Goal: Navigation & Orientation: Find specific page/section

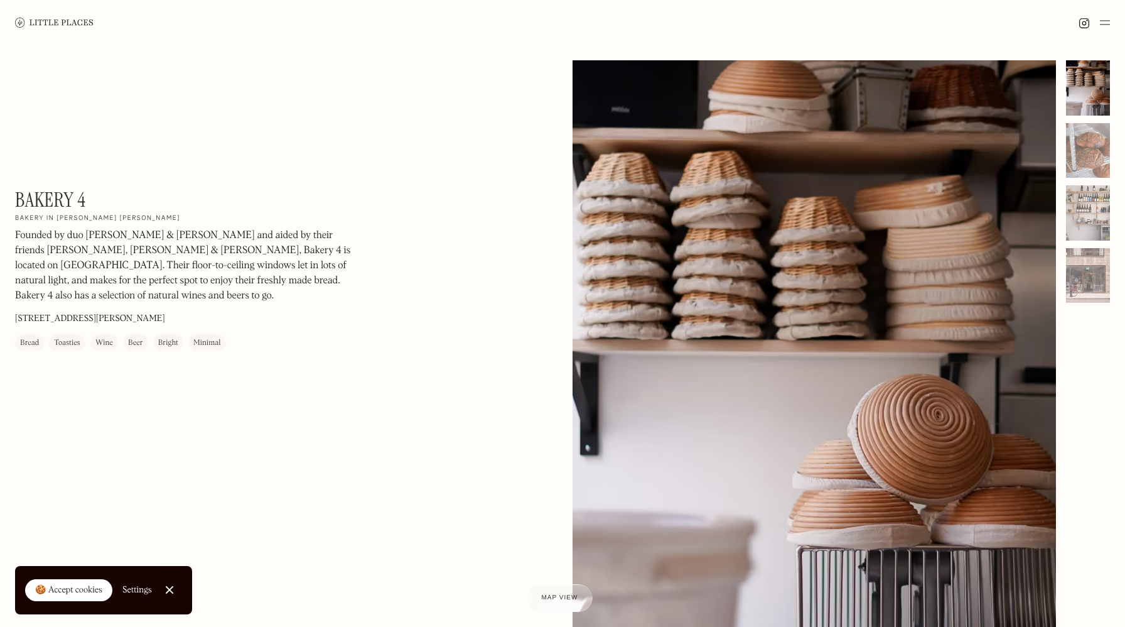
click at [1080, 102] on div at bounding box center [1088, 87] width 44 height 55
click at [1080, 149] on div at bounding box center [1088, 150] width 44 height 55
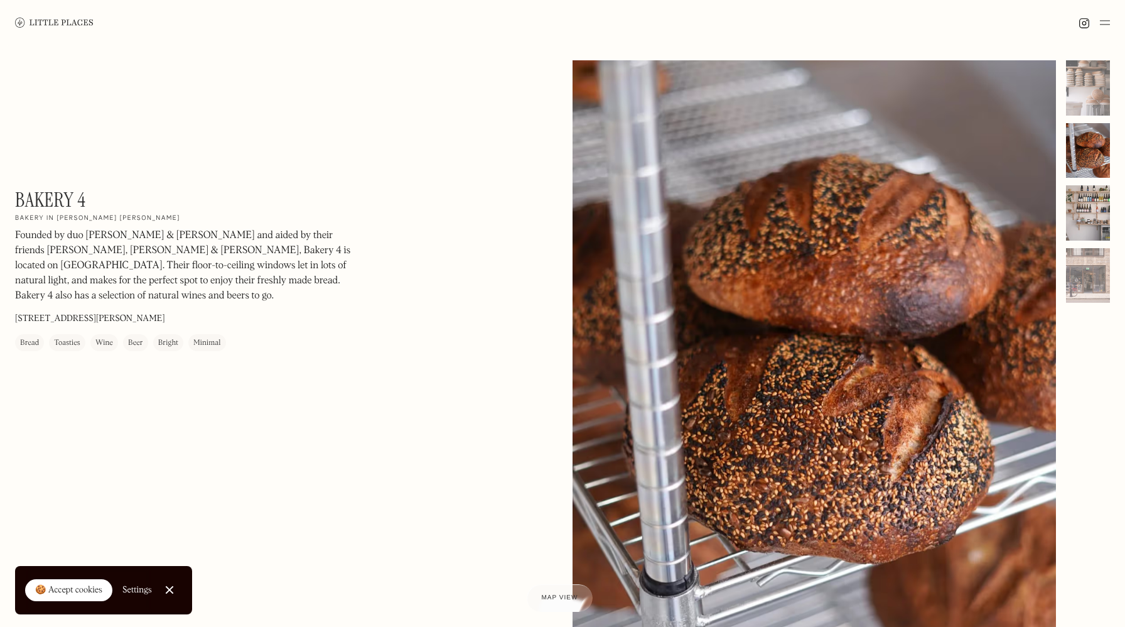
click at [1079, 232] on div at bounding box center [1088, 212] width 44 height 55
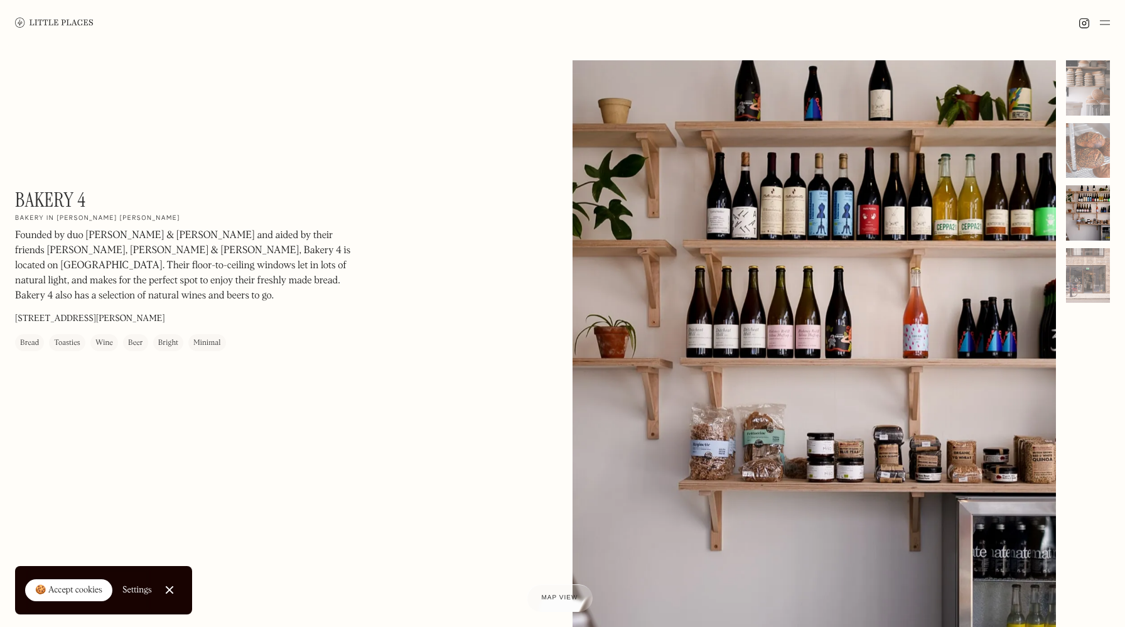
click at [1079, 304] on div "No items found. No items found. © The above photo(s) were taken exclusively for…" at bounding box center [841, 374] width 537 height 628
click at [1077, 274] on div at bounding box center [1088, 275] width 44 height 55
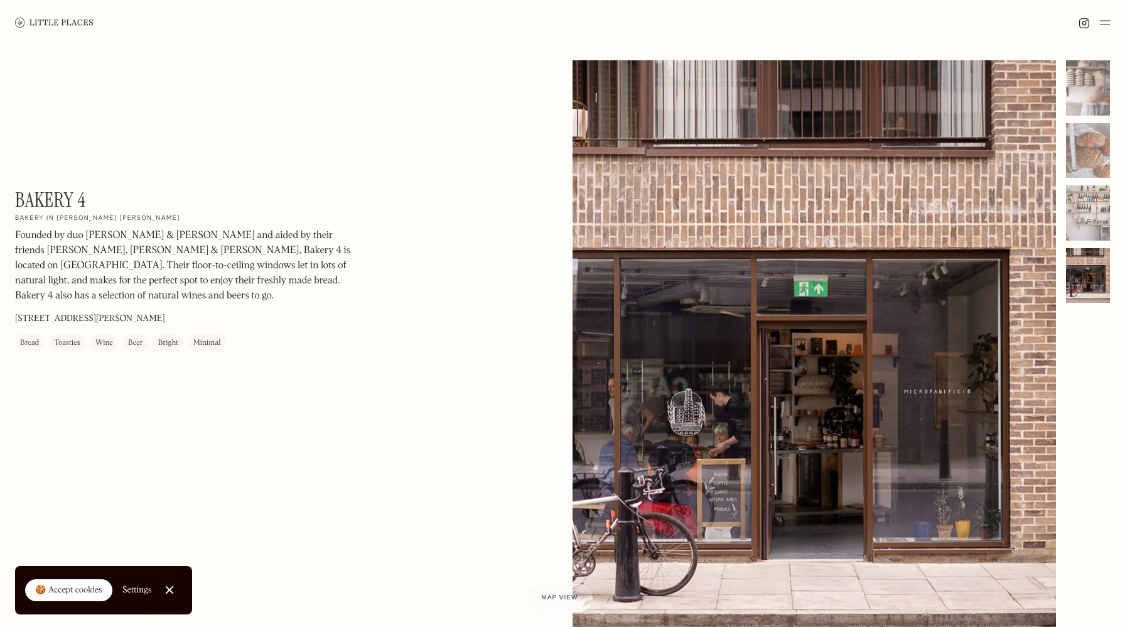
click at [1102, 25] on img at bounding box center [1105, 22] width 10 height 15
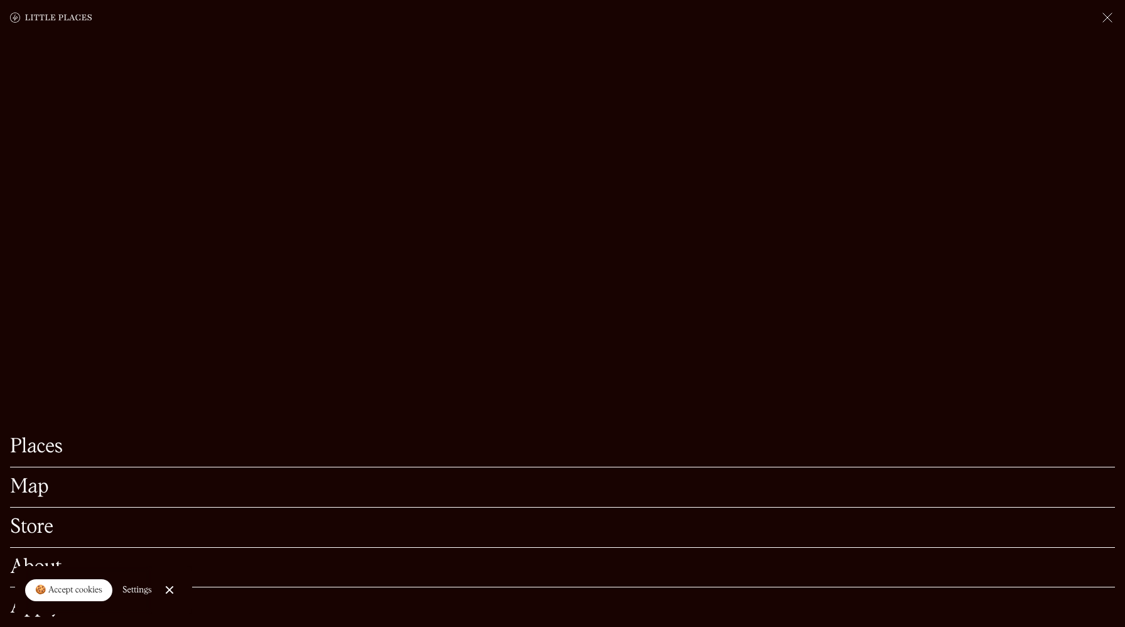
click at [36, 476] on div "Map" at bounding box center [562, 487] width 1105 height 40
click at [31, 484] on link "Map" at bounding box center [562, 486] width 1105 height 19
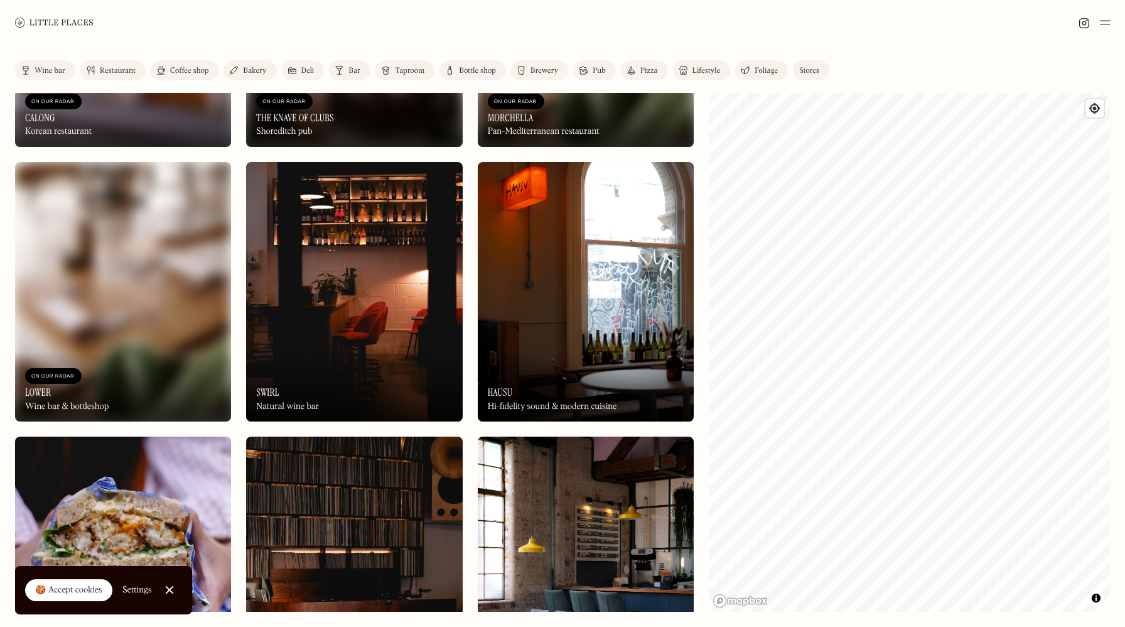
scroll to position [3185, 0]
